Goal: Find specific page/section: Find specific page/section

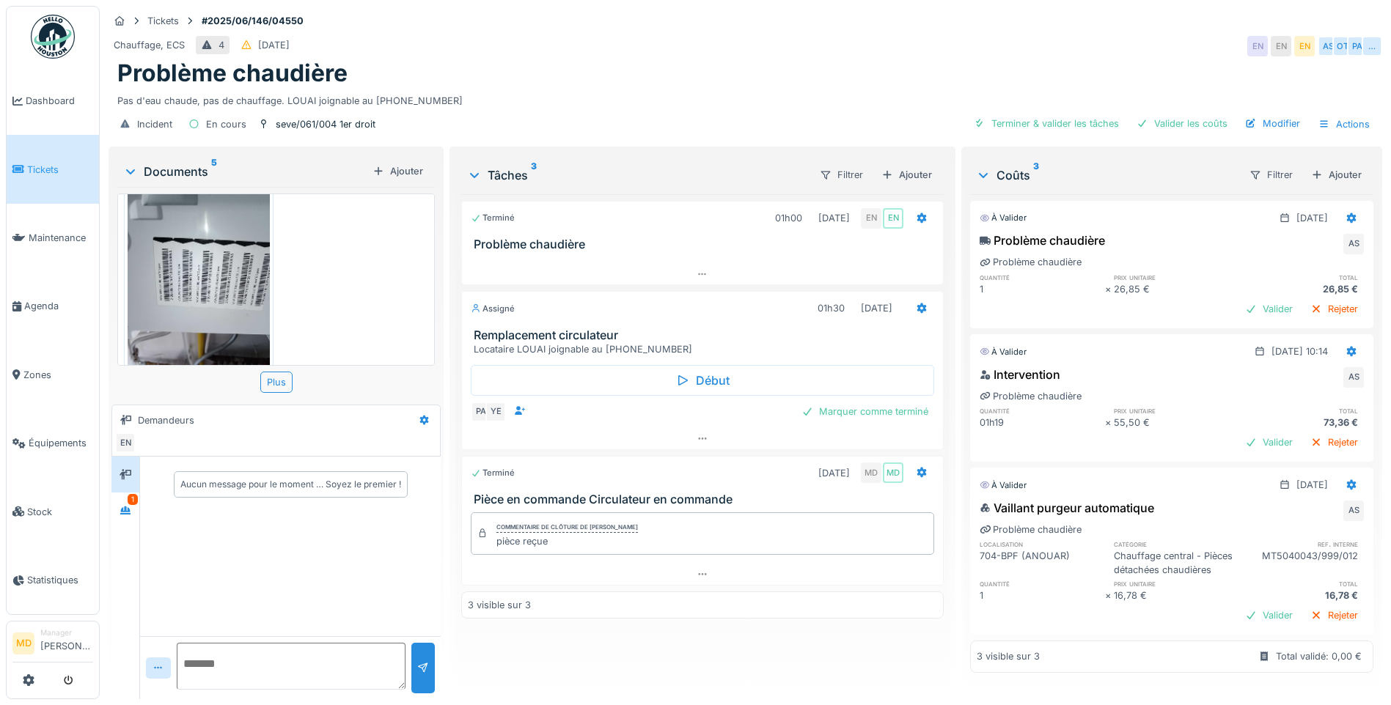
scroll to position [493, 0]
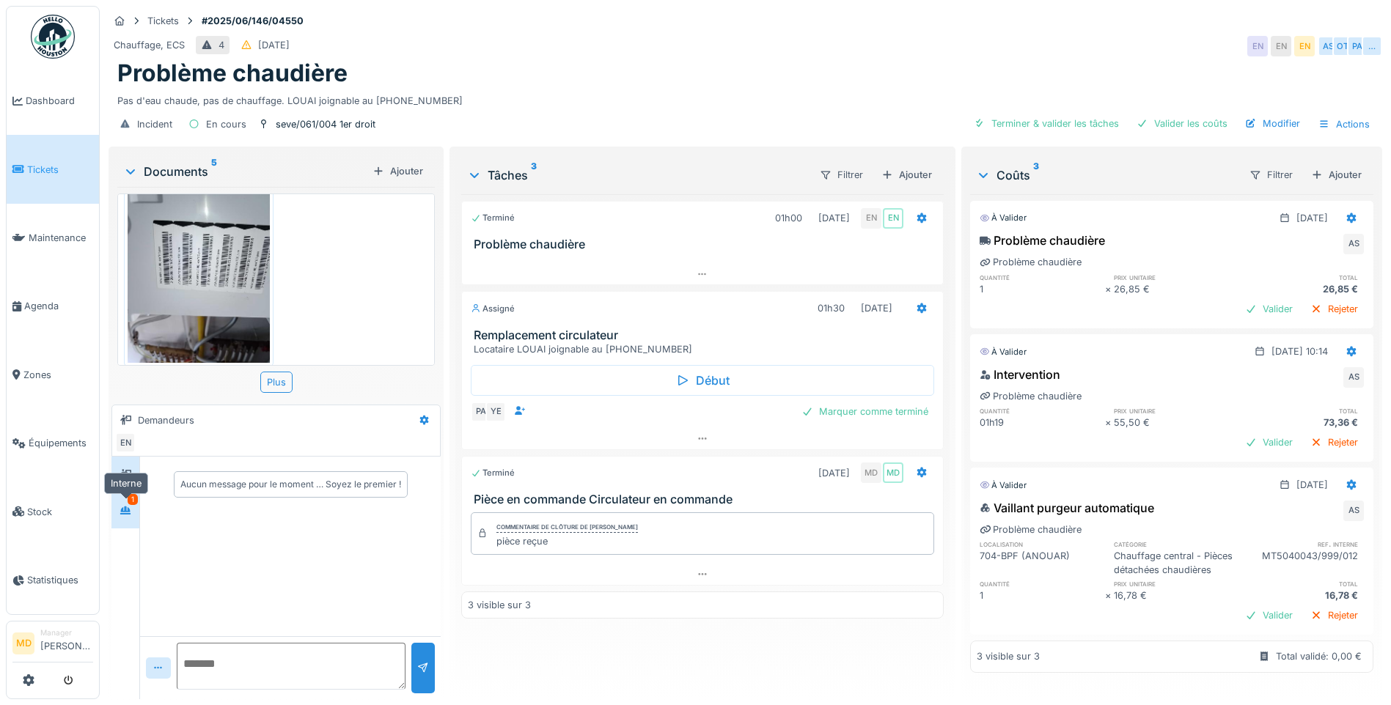
click at [120, 518] on div at bounding box center [125, 511] width 12 height 14
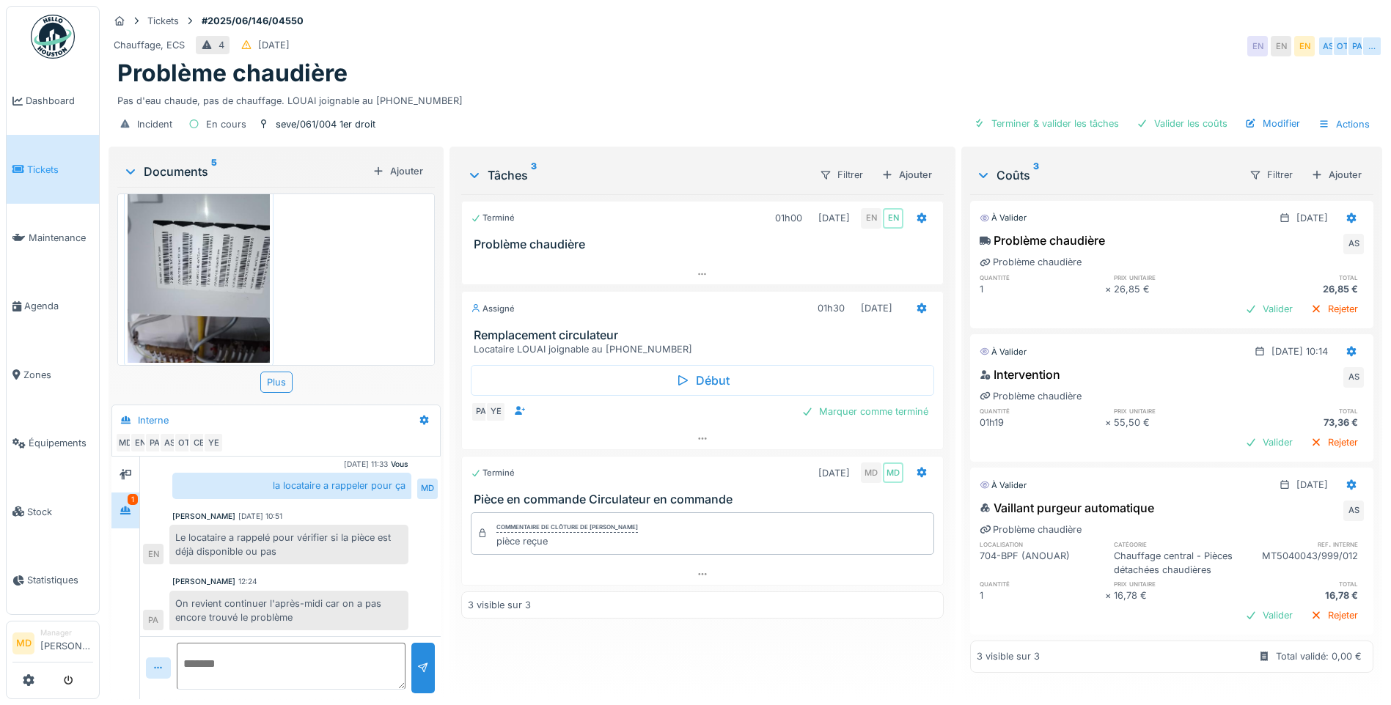
scroll to position [11, 0]
click at [42, 309] on link "Agenda" at bounding box center [53, 306] width 92 height 68
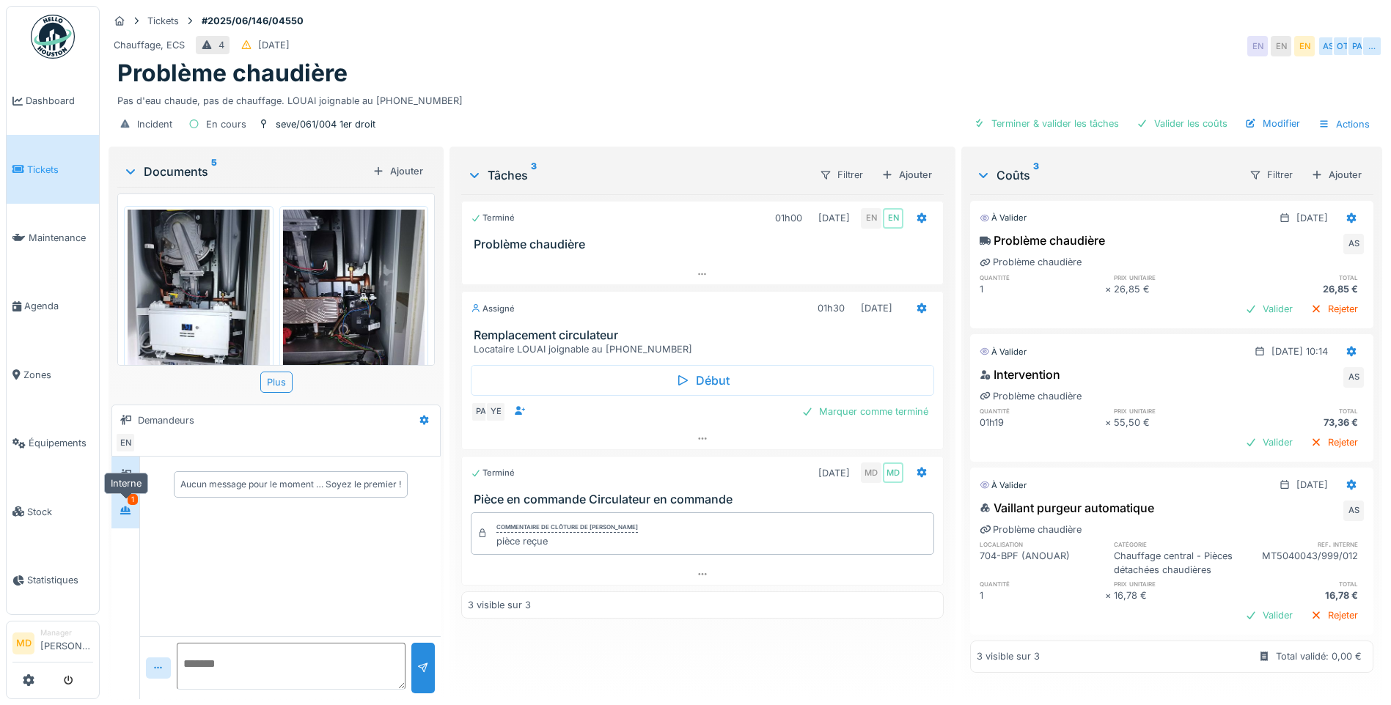
click at [127, 504] on div at bounding box center [125, 511] width 12 height 14
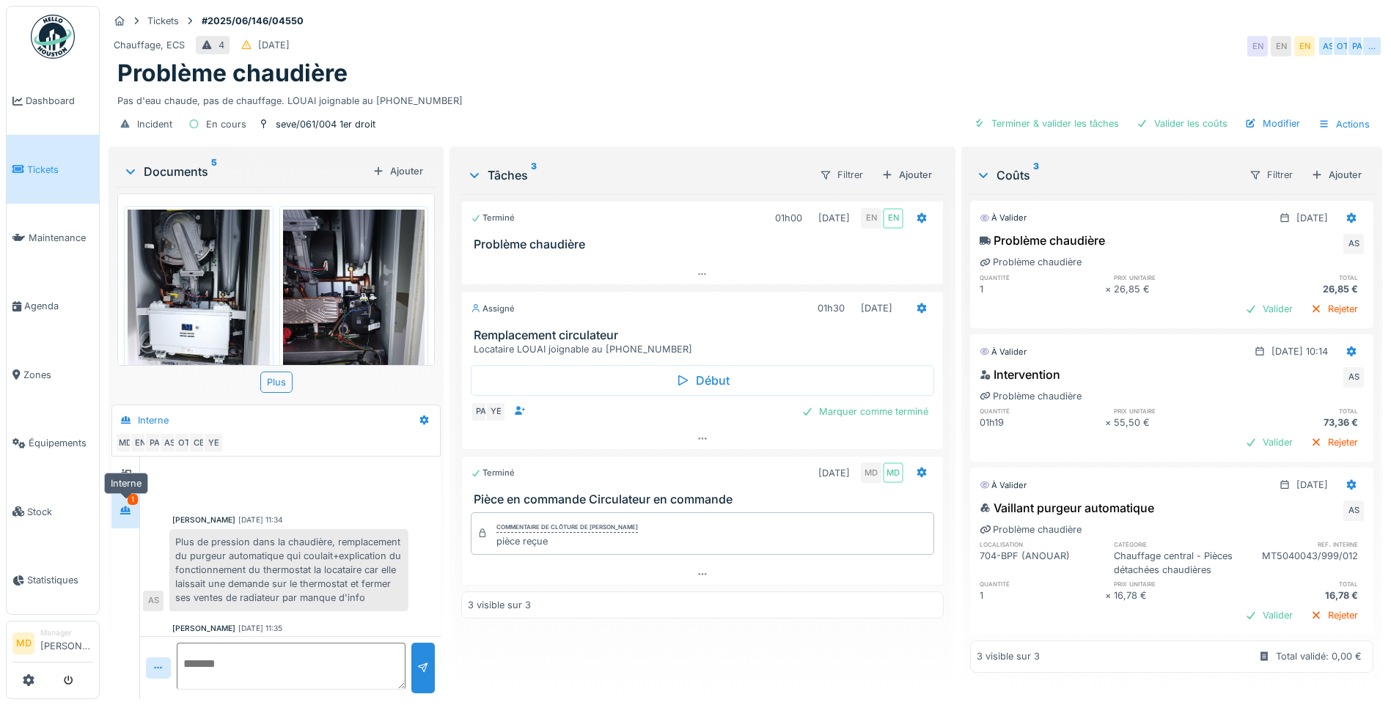
scroll to position [310, 0]
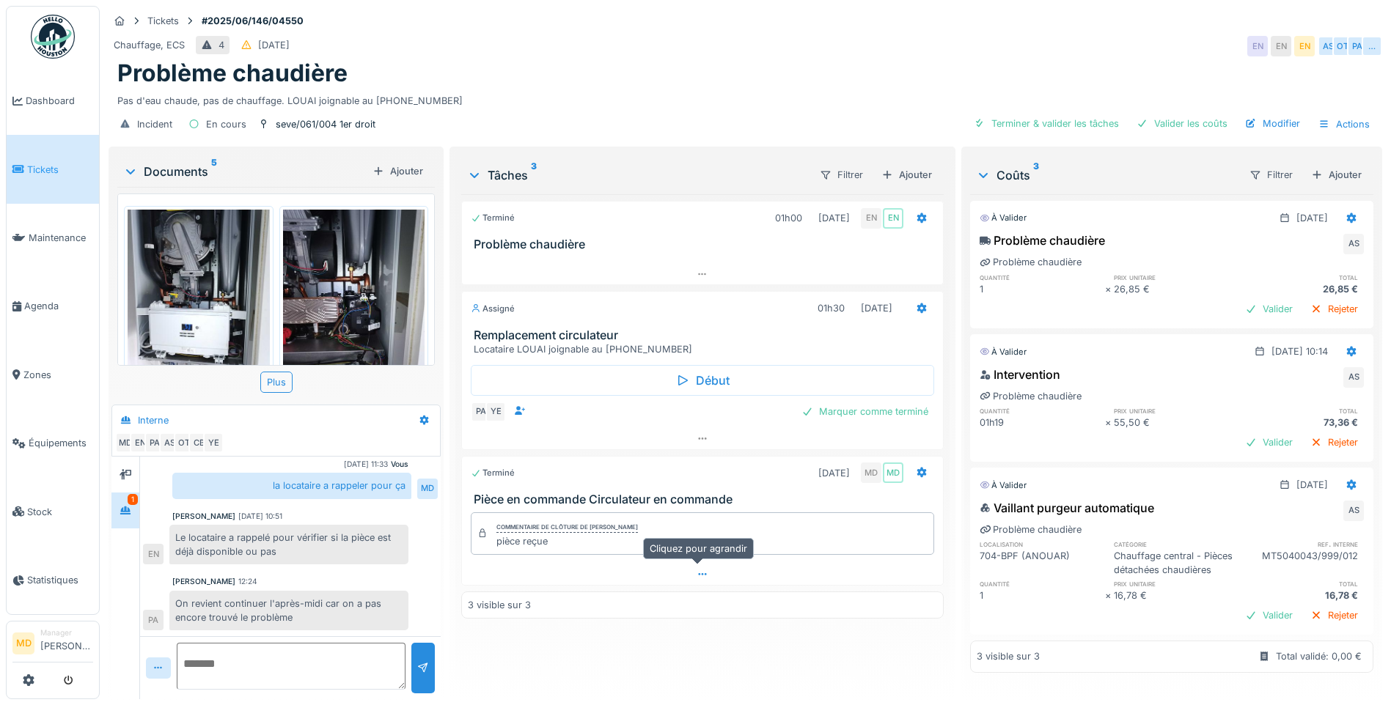
click at [684, 567] on div at bounding box center [702, 574] width 481 height 21
